Goal: Task Accomplishment & Management: Manage account settings

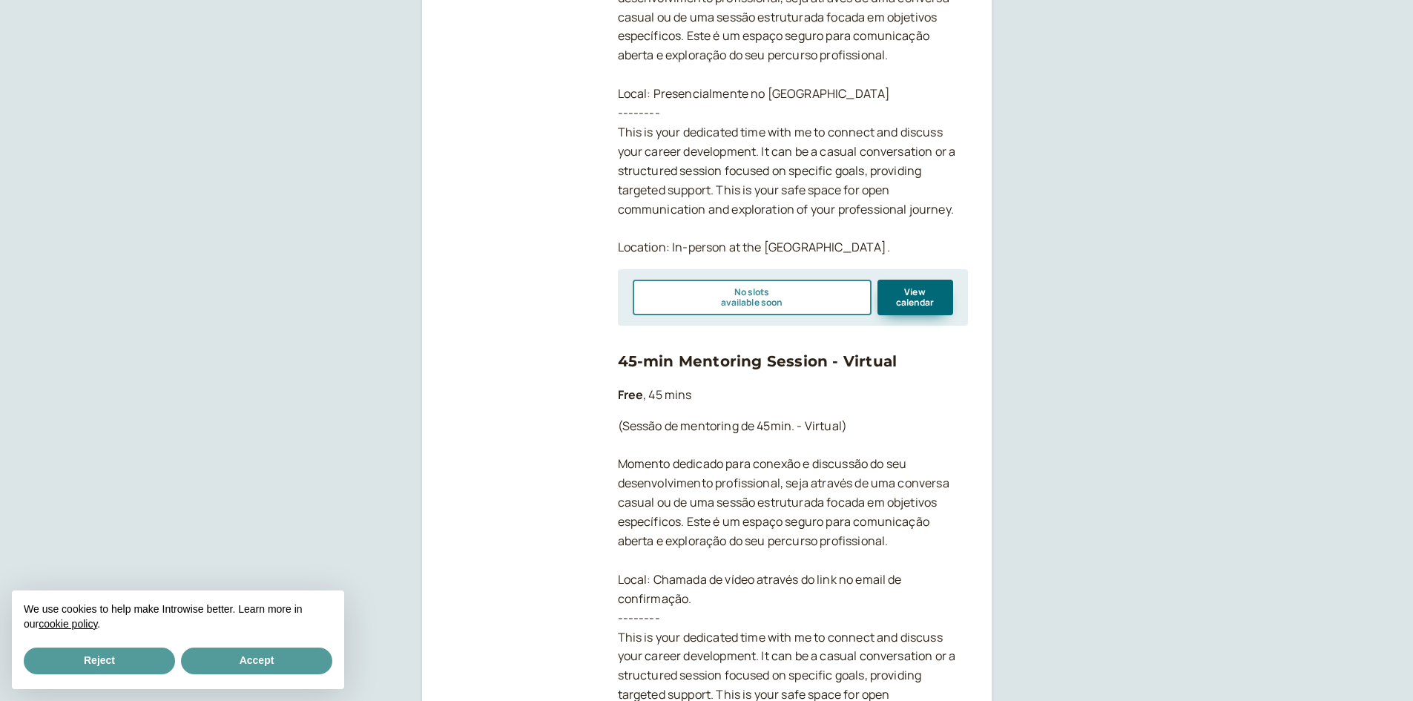
scroll to position [745, 0]
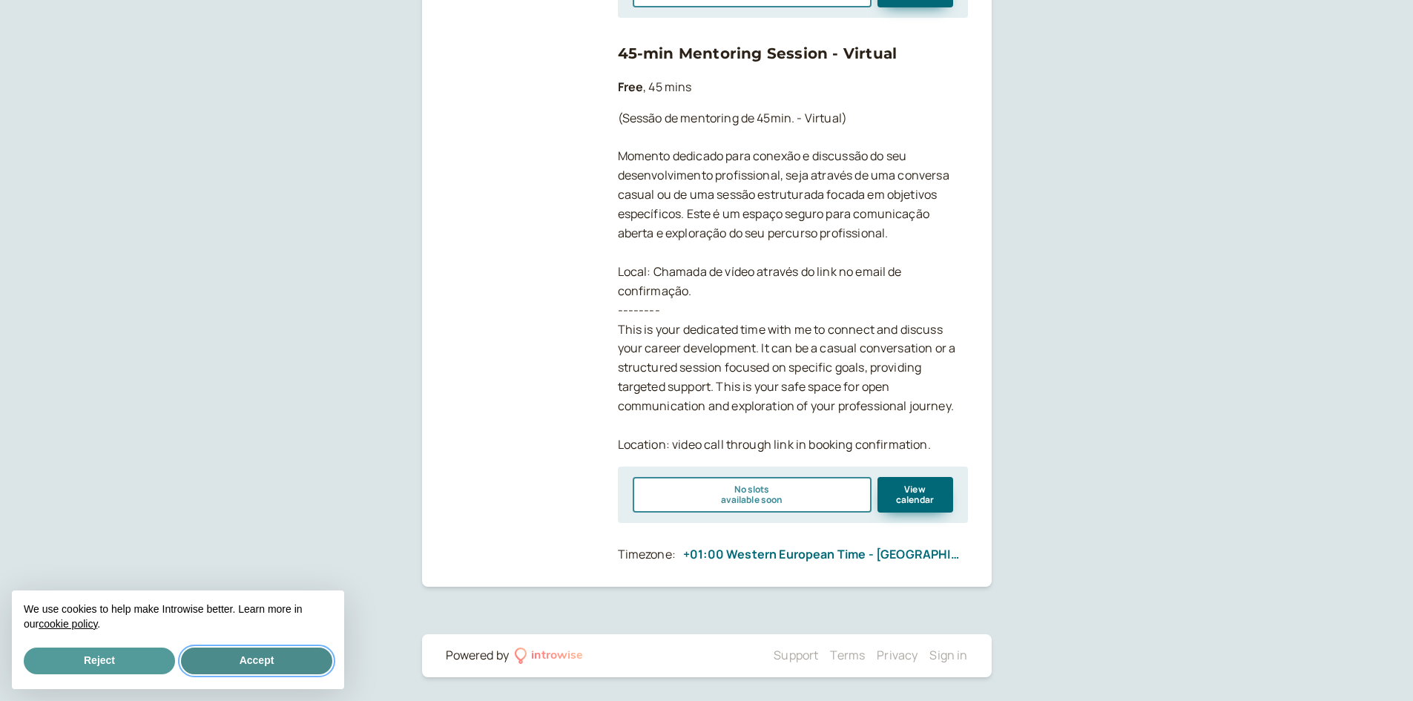
drag, startPoint x: 257, startPoint y: 660, endPoint x: 274, endPoint y: 633, distance: 31.7
click at [257, 660] on button "Accept" at bounding box center [256, 661] width 151 height 27
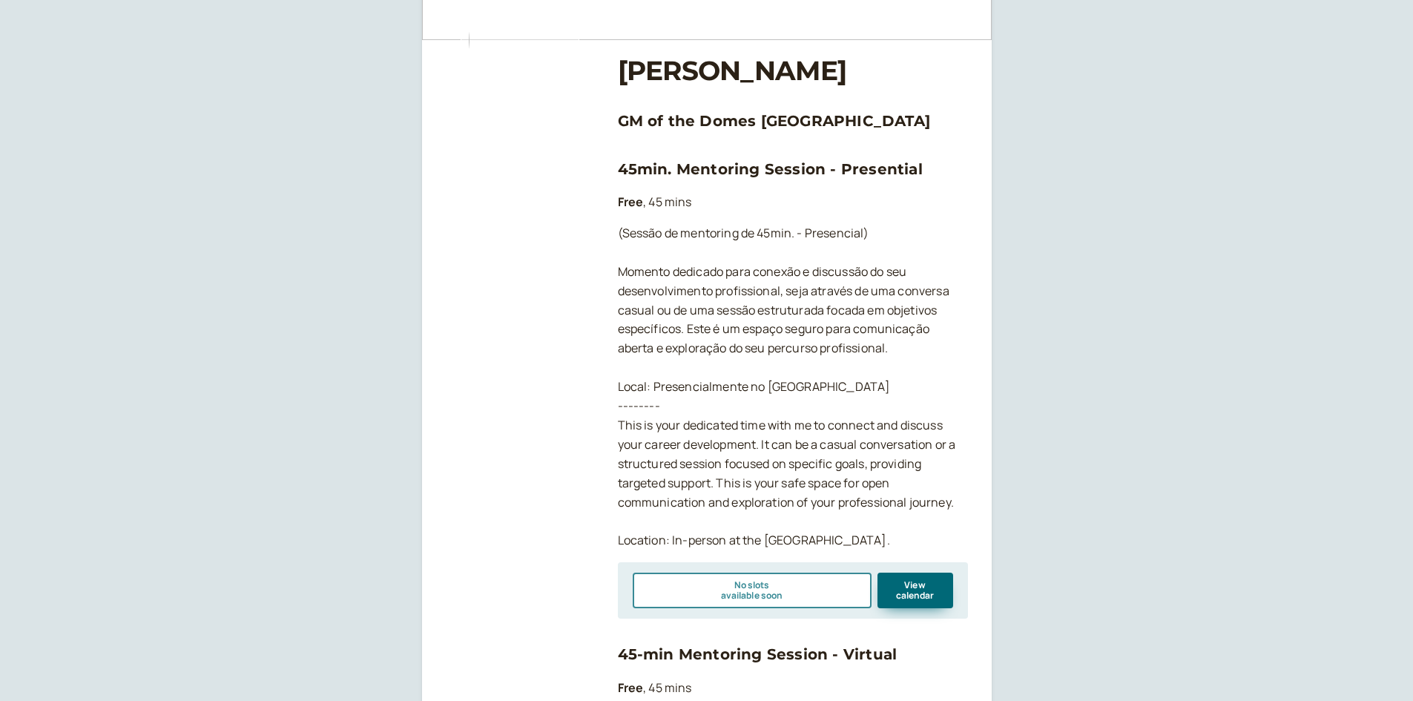
scroll to position [0, 0]
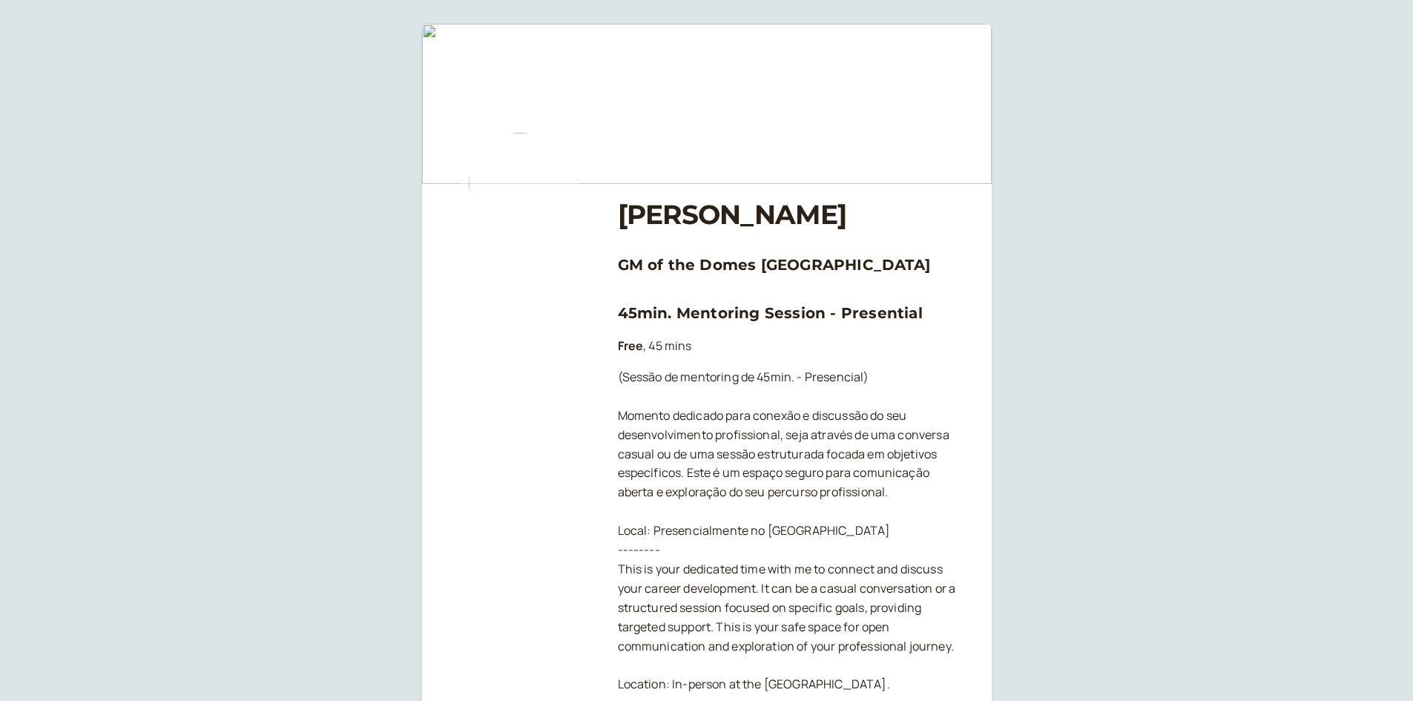
click at [858, 145] on img at bounding box center [707, 104] width 570 height 160
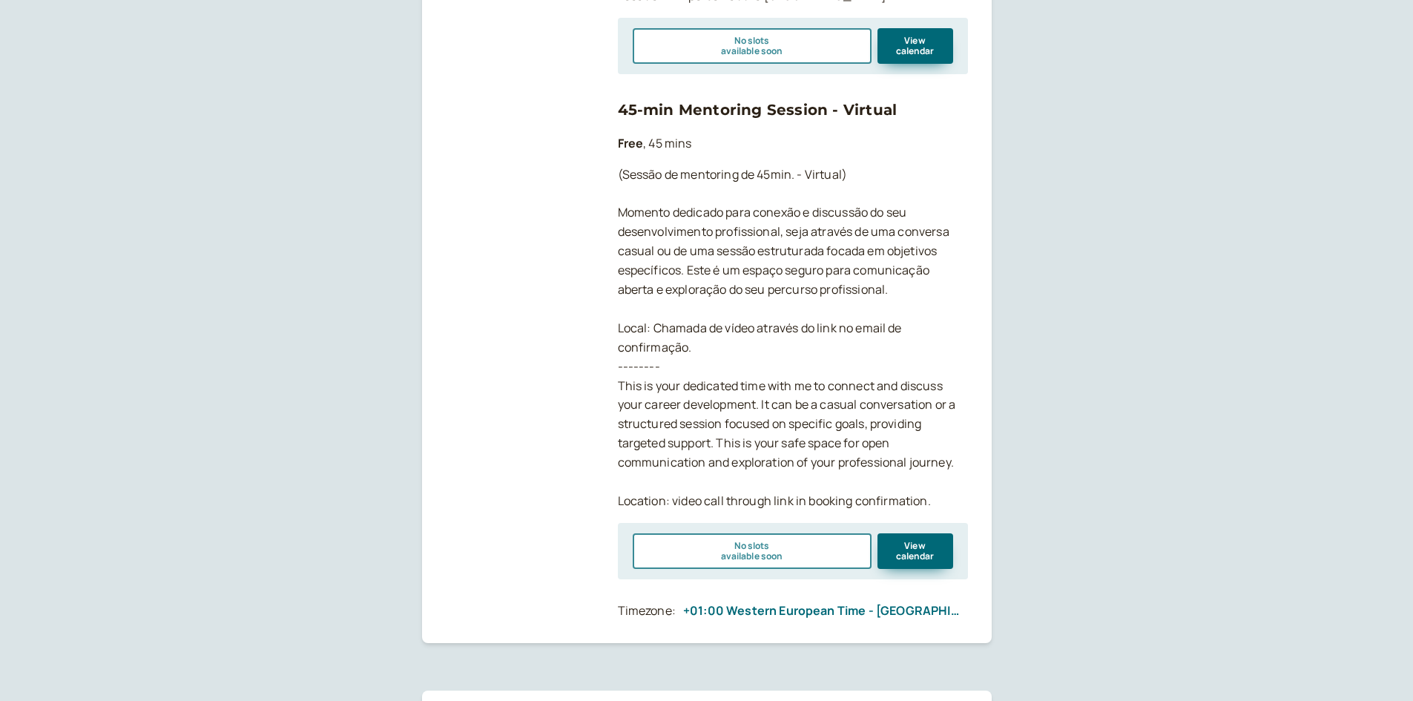
scroll to position [745, 0]
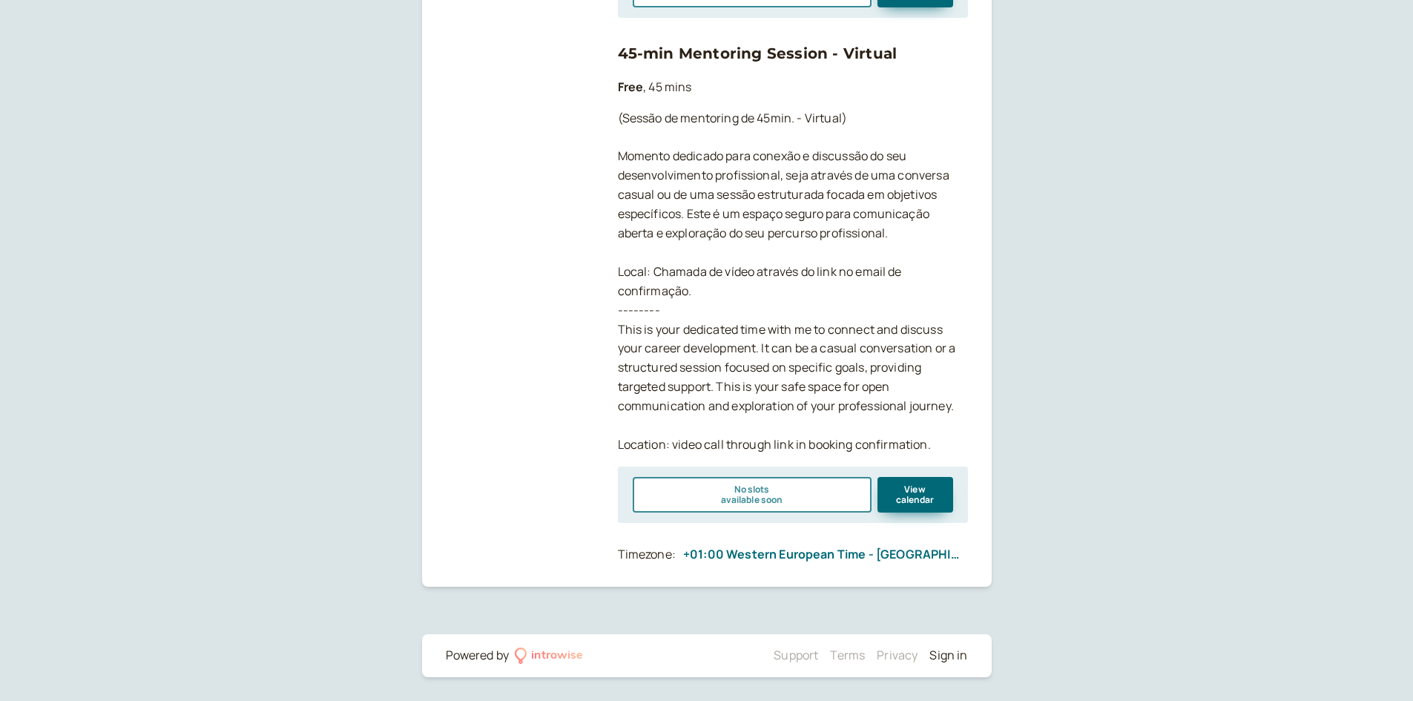
click at [964, 653] on link "Sign in" at bounding box center [949, 655] width 38 height 16
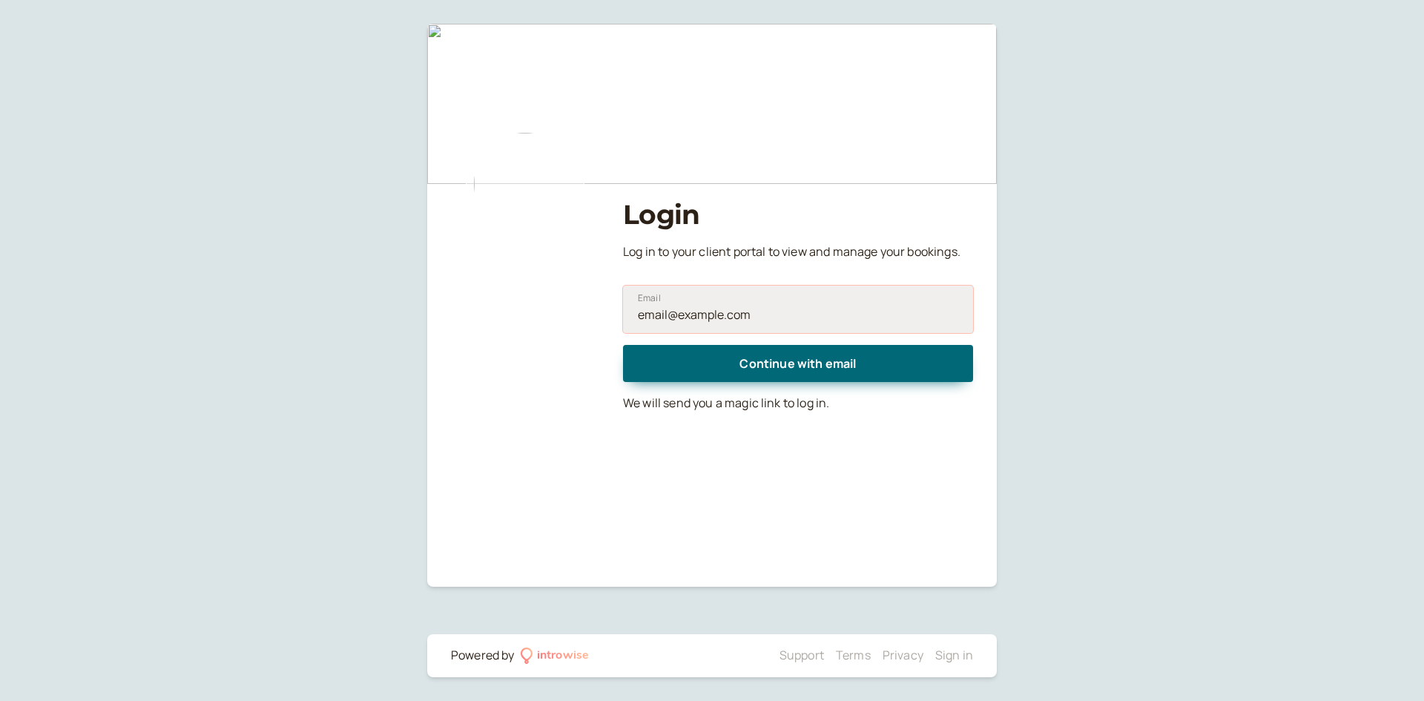
click at [674, 307] on input "Email" at bounding box center [798, 309] width 350 height 47
drag, startPoint x: 765, startPoint y: 314, endPoint x: 605, endPoint y: 306, distance: 159.7
click at [610, 307] on div "Login Log in to your client portal to view and manage your bookings. Email Cont…" at bounding box center [712, 230] width 522 height 389
type input ","
click at [623, 345] on button "Continue with email" at bounding box center [798, 363] width 350 height 37
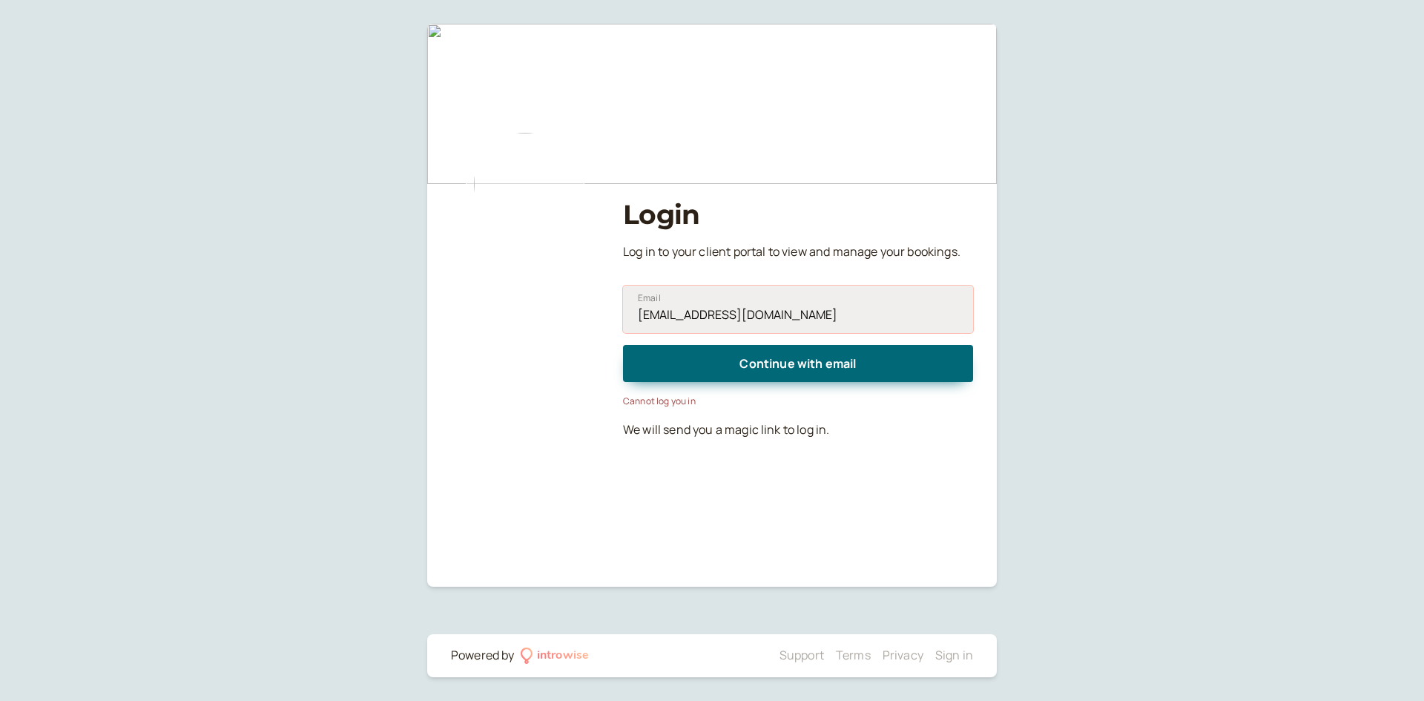
drag, startPoint x: 732, startPoint y: 313, endPoint x: 874, endPoint y: 322, distance: 142.0
click at [874, 322] on input "[EMAIL_ADDRESS][DOMAIN_NAME]" at bounding box center [798, 309] width 350 height 47
type input "[EMAIL_ADDRESS][DOMAIN_NAME]"
click at [623, 345] on button "Continue with email" at bounding box center [798, 363] width 350 height 37
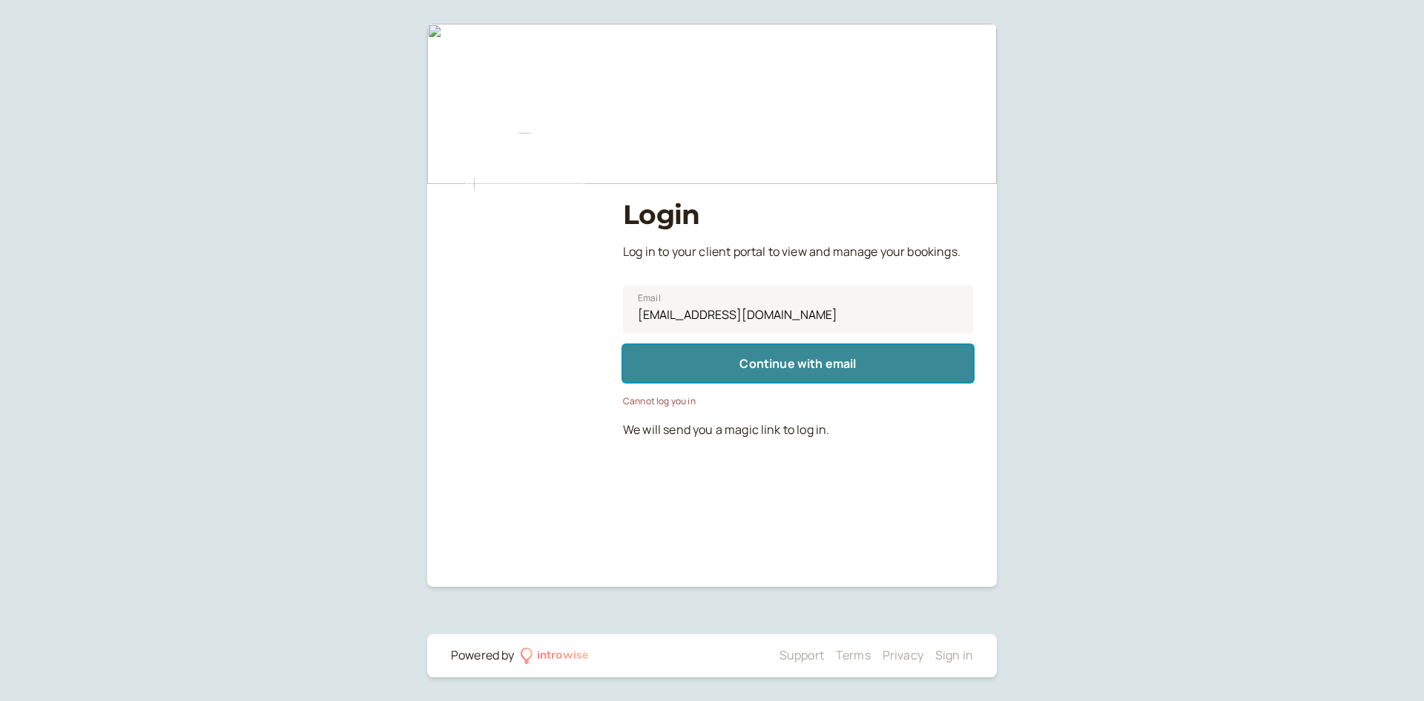
click at [809, 365] on span "Continue with email" at bounding box center [798, 363] width 116 height 16
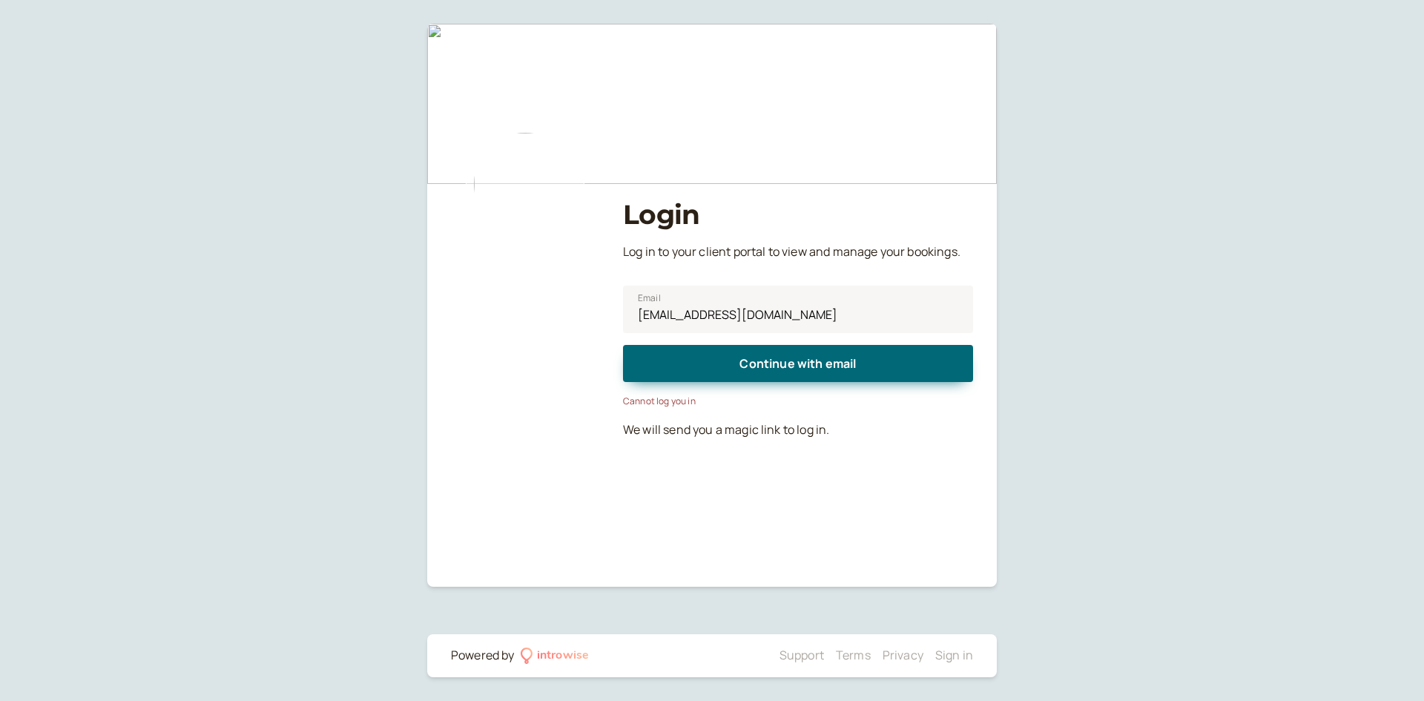
click at [1092, 465] on div "Login Log in to your client portal to view and manage your bookings. [PERSON_NA…" at bounding box center [712, 350] width 1424 height 701
click at [787, 314] on input "[EMAIL_ADDRESS][DOMAIN_NAME]" at bounding box center [798, 309] width 350 height 47
click at [768, 313] on input "[EMAIL_ADDRESS][DOMAIN_NAME]" at bounding box center [798, 309] width 350 height 47
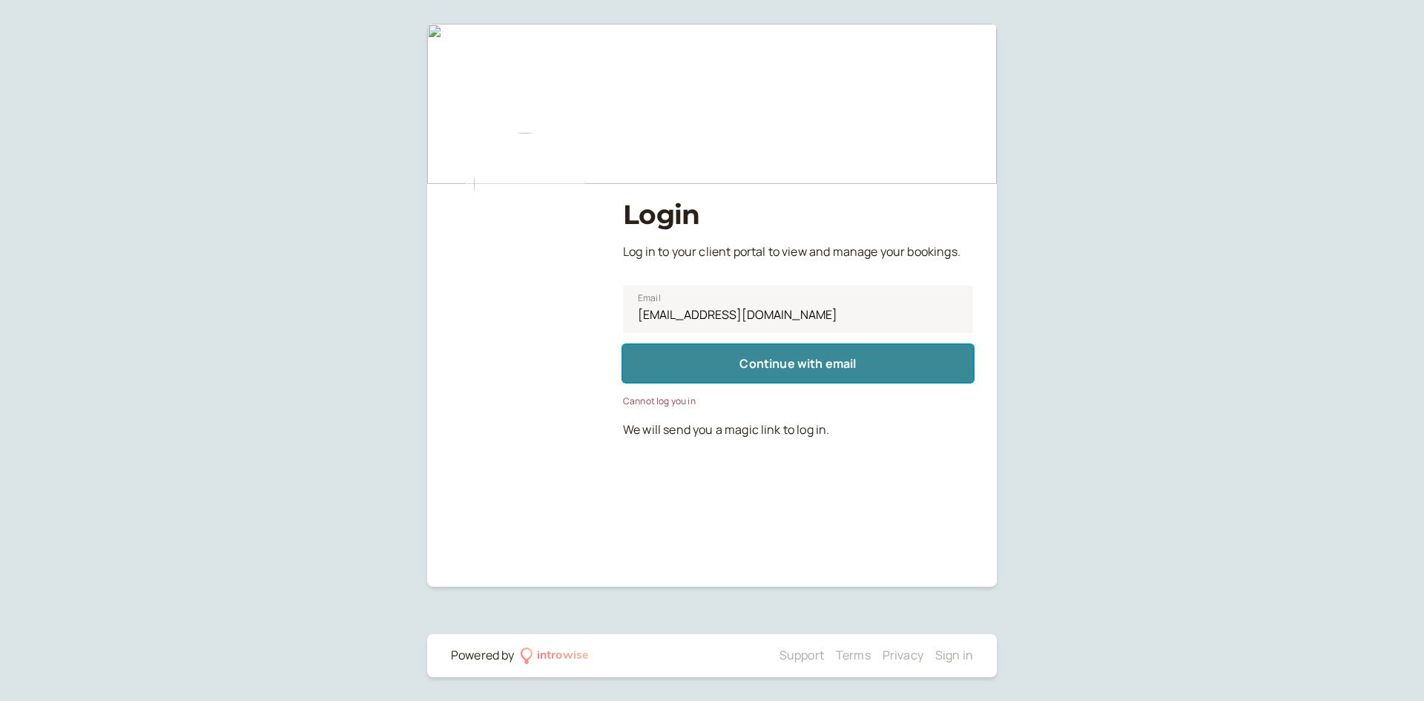
click at [817, 369] on span "Continue with email" at bounding box center [798, 363] width 116 height 16
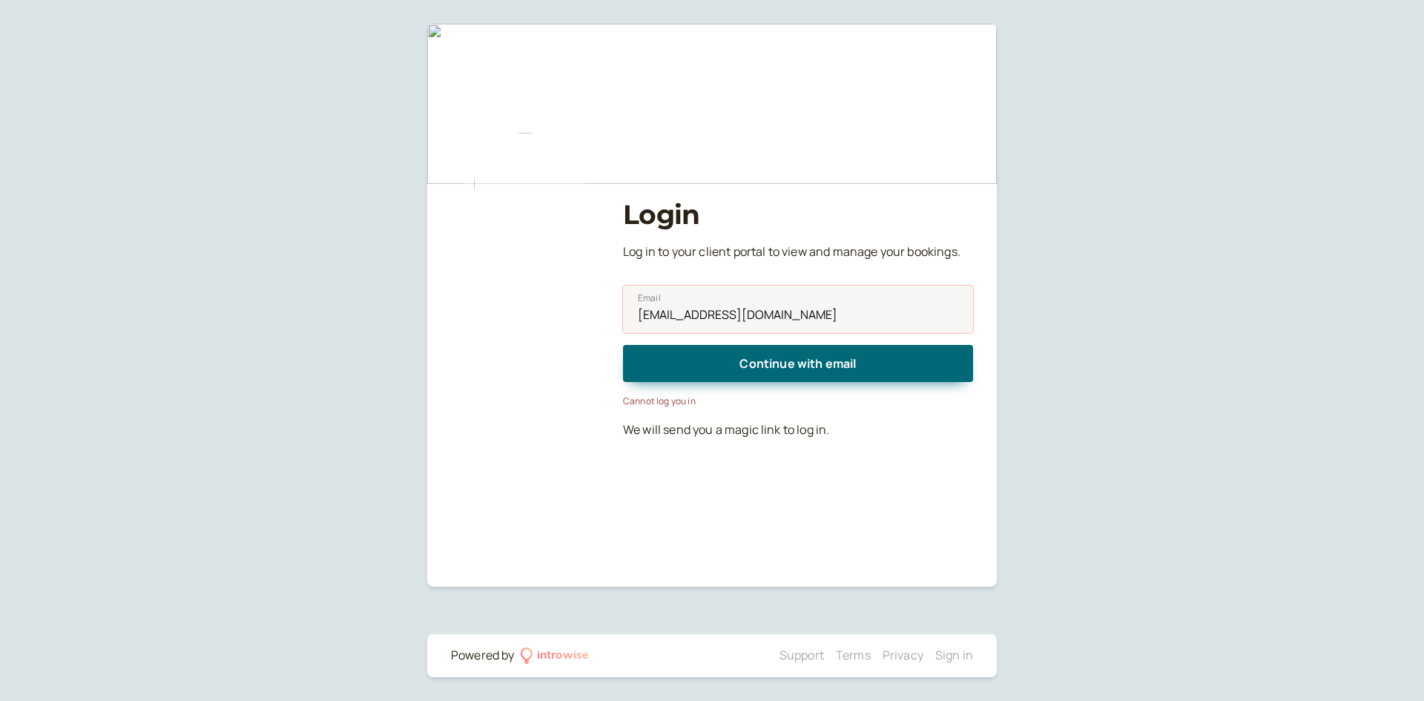
drag, startPoint x: 895, startPoint y: 320, endPoint x: 552, endPoint y: 293, distance: 343.8
click at [553, 293] on div "Login Log in to your client portal to view and manage your bookings. [PERSON_NA…" at bounding box center [712, 243] width 522 height 415
click at [1369, 351] on div "Login Log in to your client portal to view and manage your bookings. [PERSON_NA…" at bounding box center [712, 350] width 1424 height 701
